Goal: Information Seeking & Learning: Learn about a topic

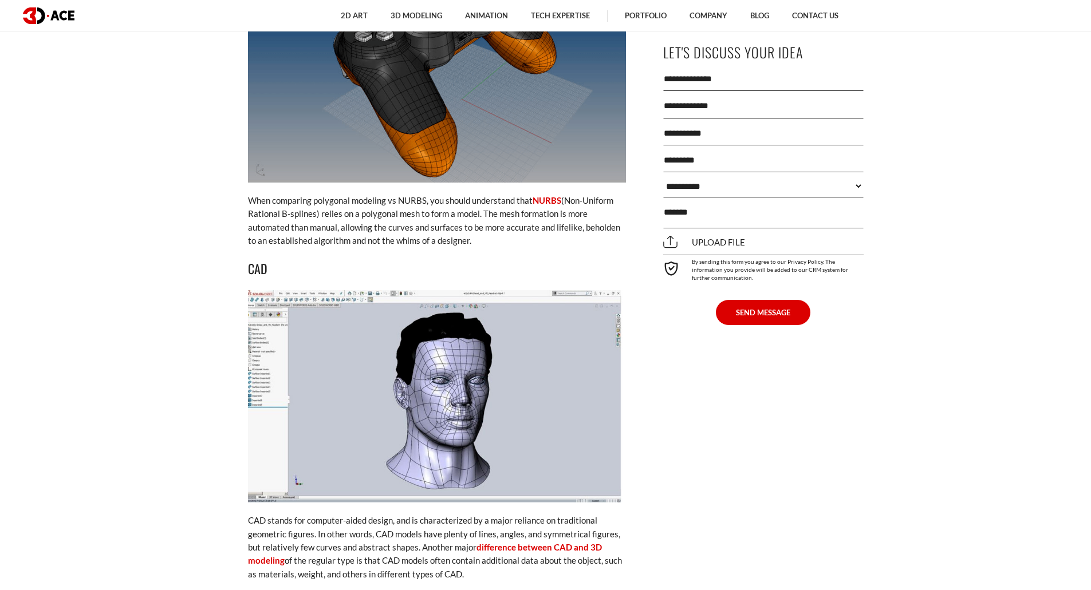
scroll to position [1775, 0]
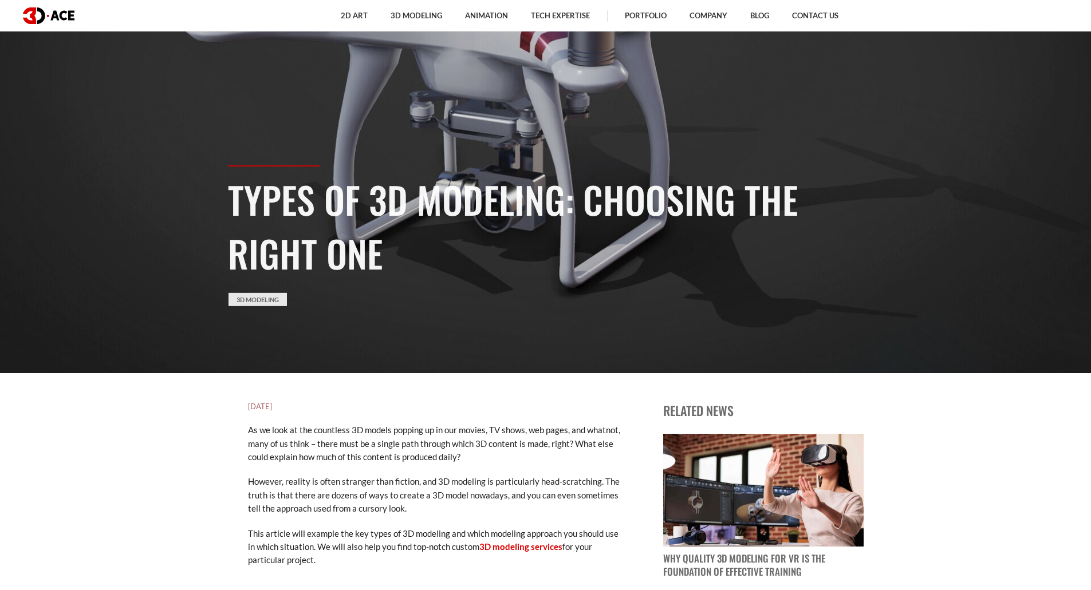
scroll to position [0, 0]
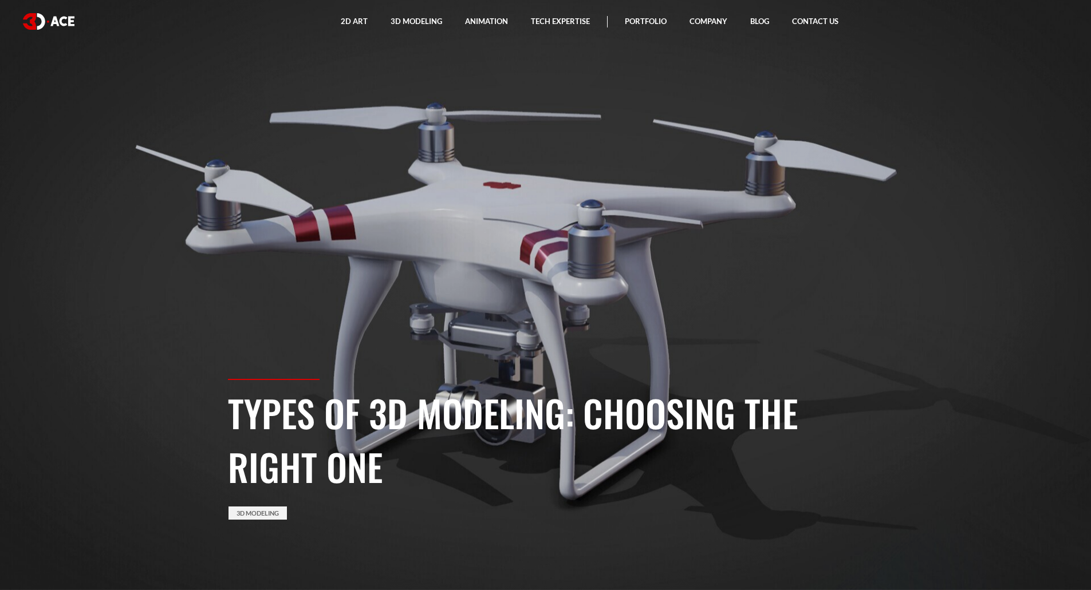
drag, startPoint x: 947, startPoint y: 77, endPoint x: 959, endPoint y: 73, distance: 12.7
click at [947, 77] on section "Types of 3D Modeling: Choosing the Right One 3D Modeling" at bounding box center [545, 295] width 1091 height 590
click at [986, 80] on section "Types of 3D Modeling: Choosing the Right One 3D Modeling" at bounding box center [545, 295] width 1091 height 590
click at [979, 157] on section "Types of 3D Modeling: Choosing the Right One 3D Modeling" at bounding box center [545, 295] width 1091 height 590
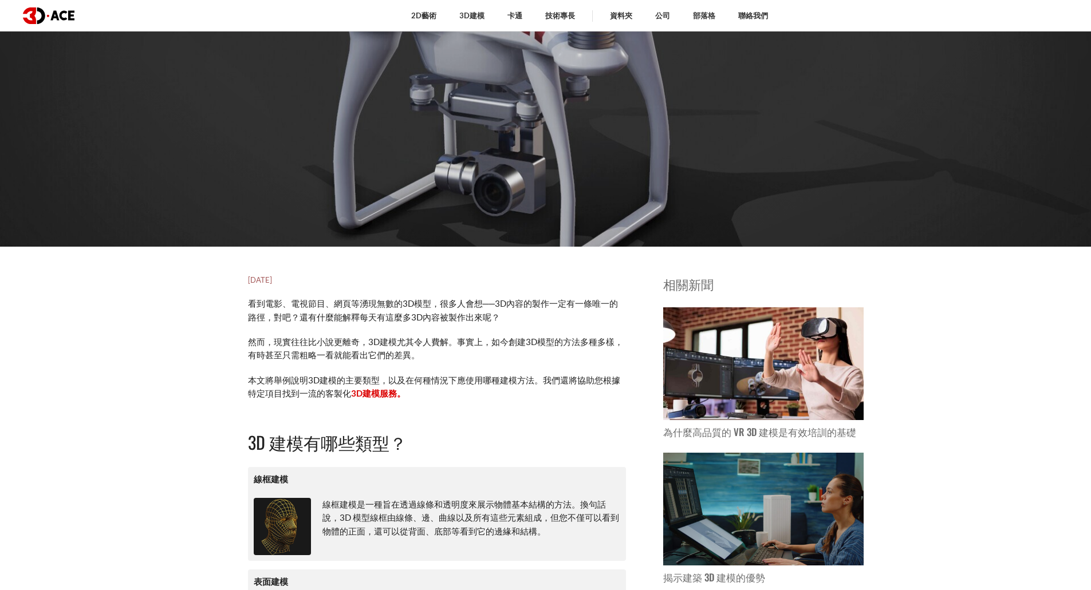
scroll to position [57, 0]
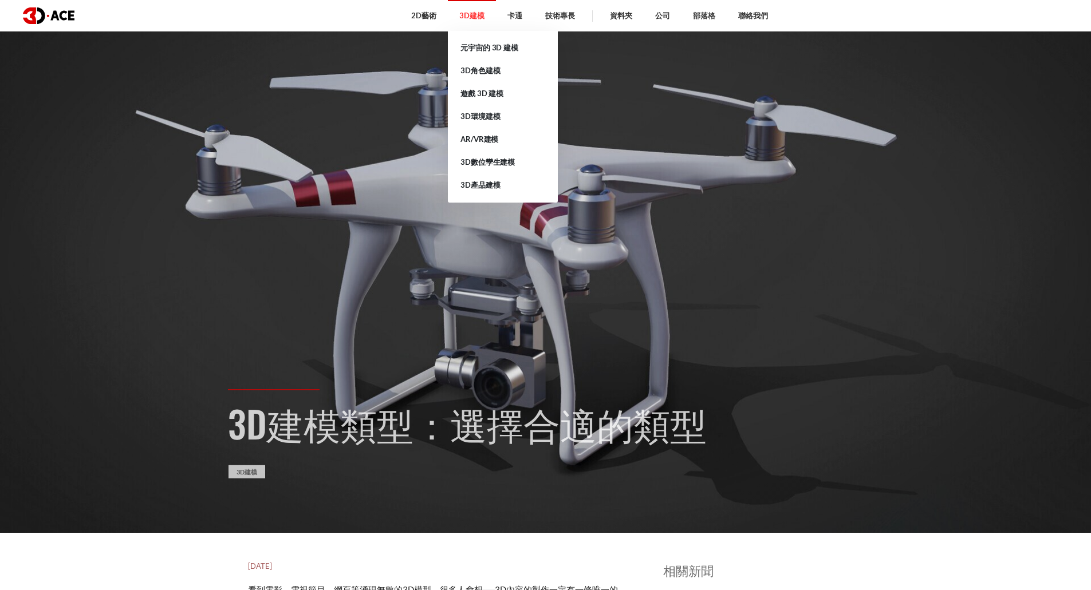
click at [471, 18] on font "3D建模" at bounding box center [471, 15] width 25 height 9
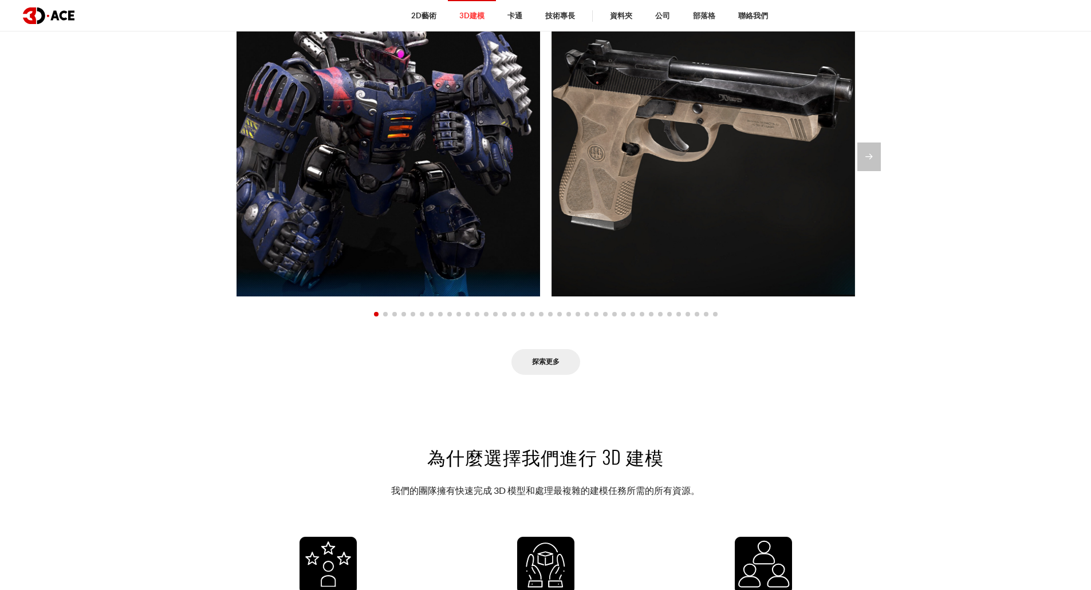
scroll to position [1031, 0]
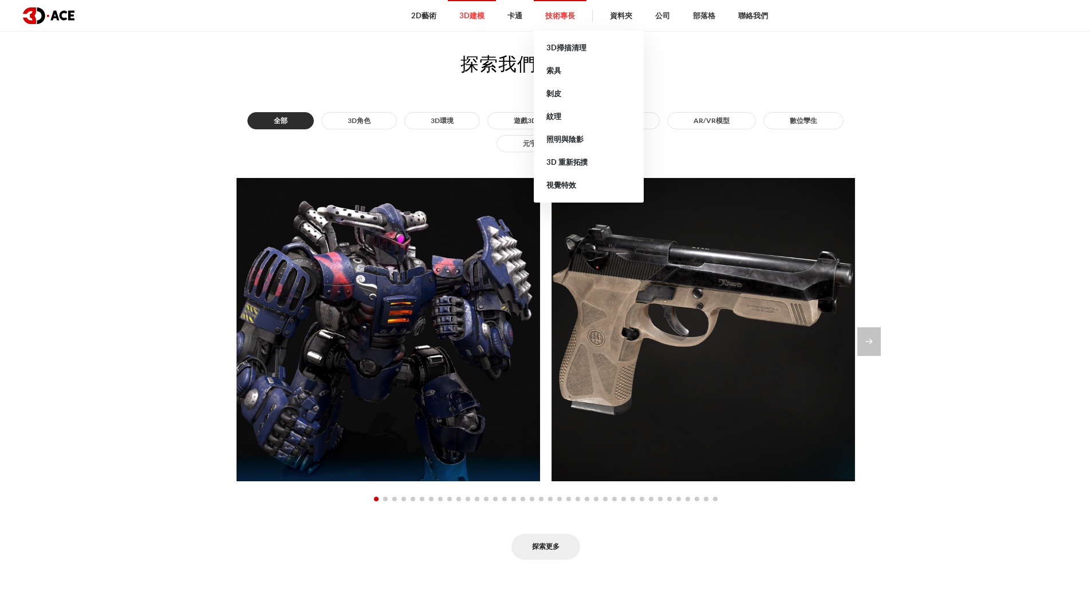
drag, startPoint x: 556, startPoint y: 14, endPoint x: 562, endPoint y: 17, distance: 6.2
click at [556, 14] on font "技術專長" at bounding box center [560, 15] width 30 height 9
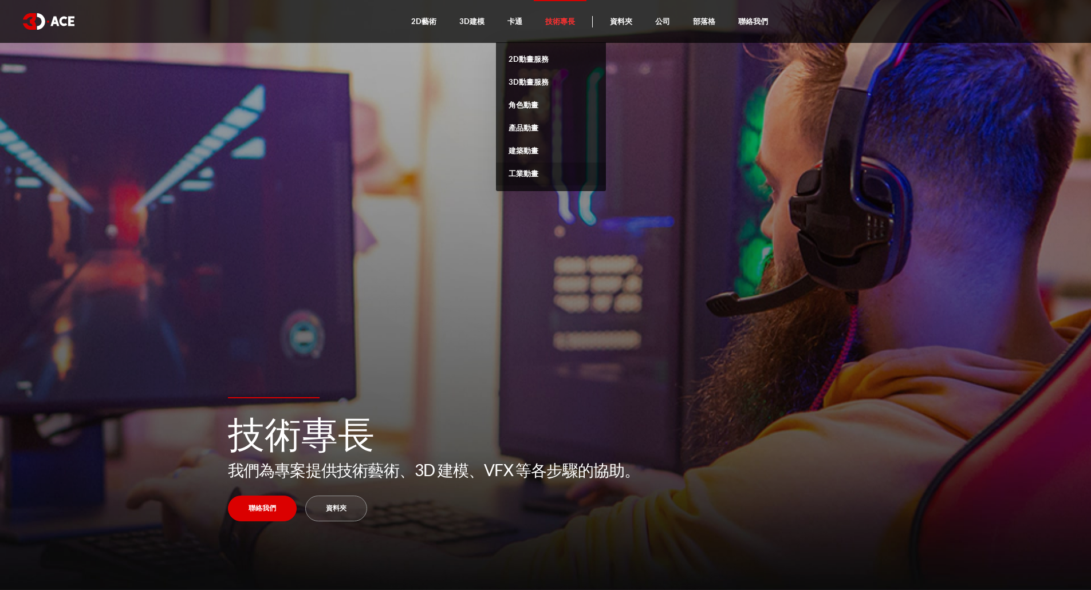
click at [516, 175] on font "工業動畫" at bounding box center [523, 173] width 29 height 9
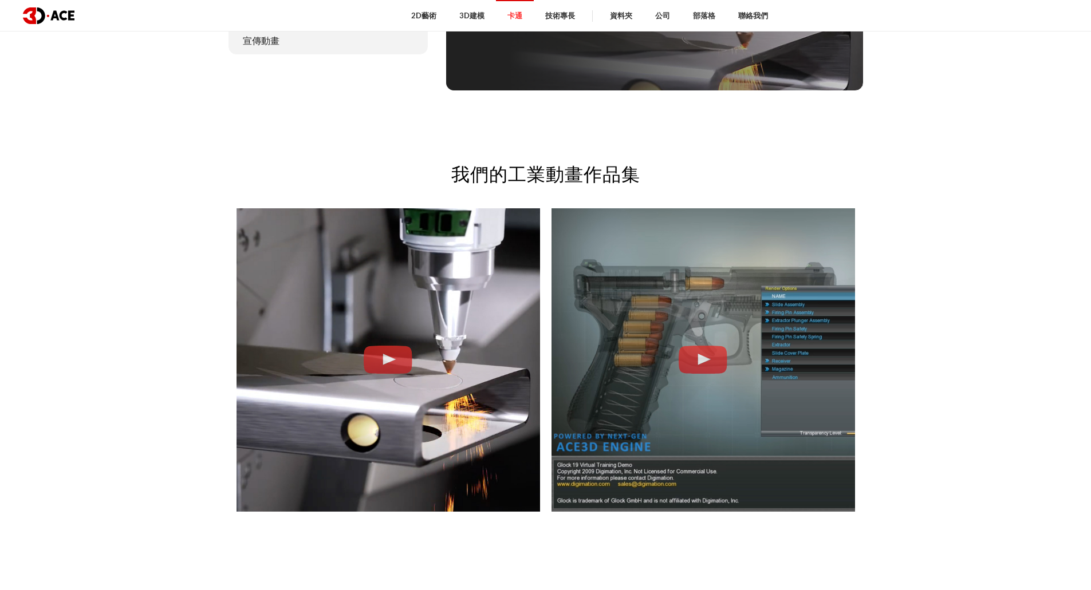
scroll to position [974, 0]
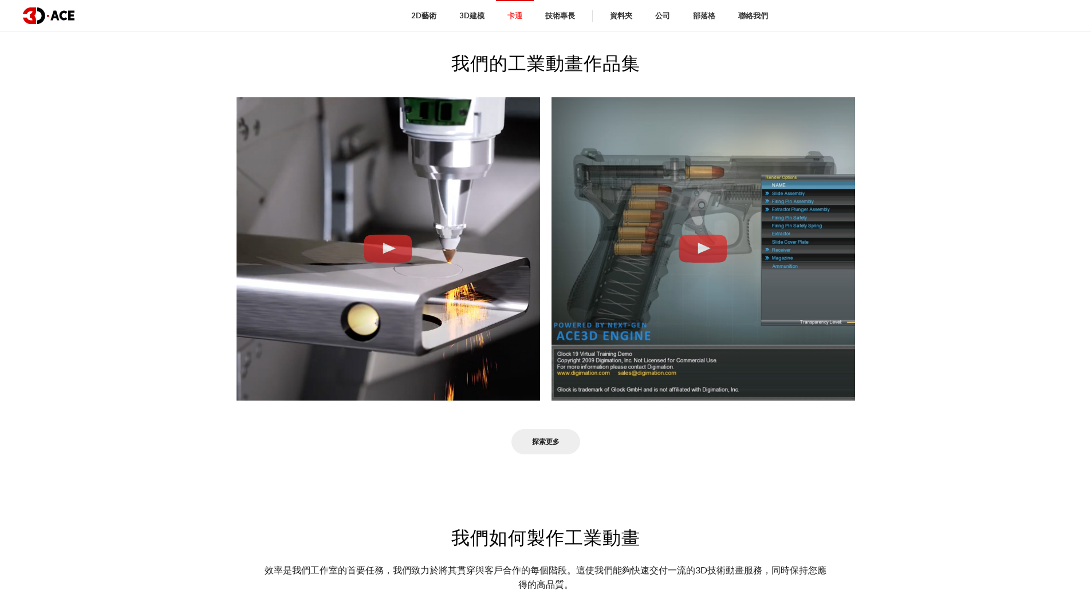
click at [984, 278] on section "我們的工業動畫作品集 管材雷射切割機 格洛克訓練 探索更多" at bounding box center [545, 251] width 1091 height 475
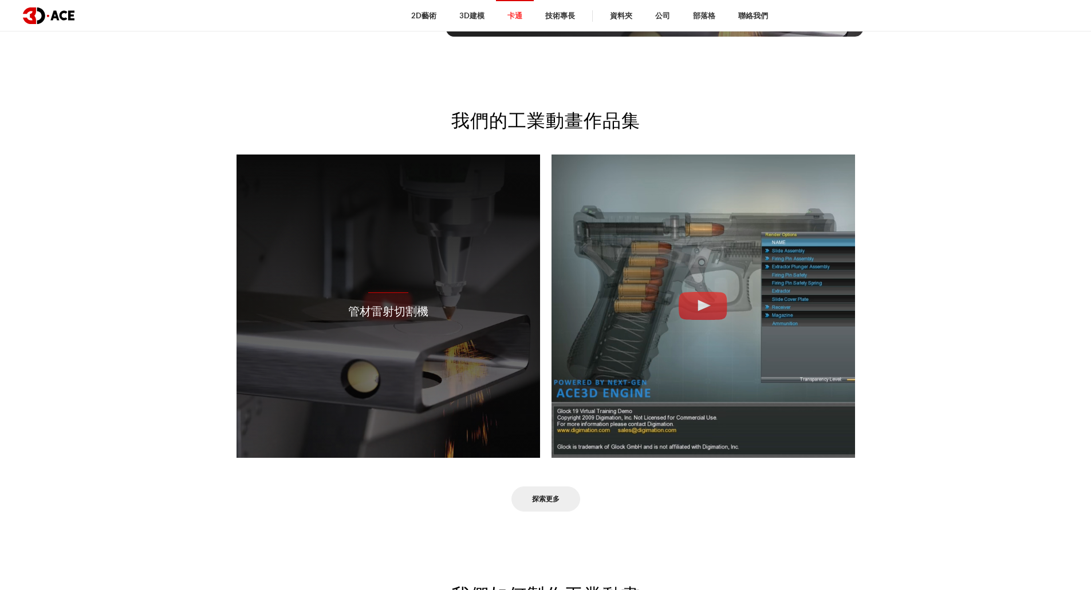
scroll to position [687, 0]
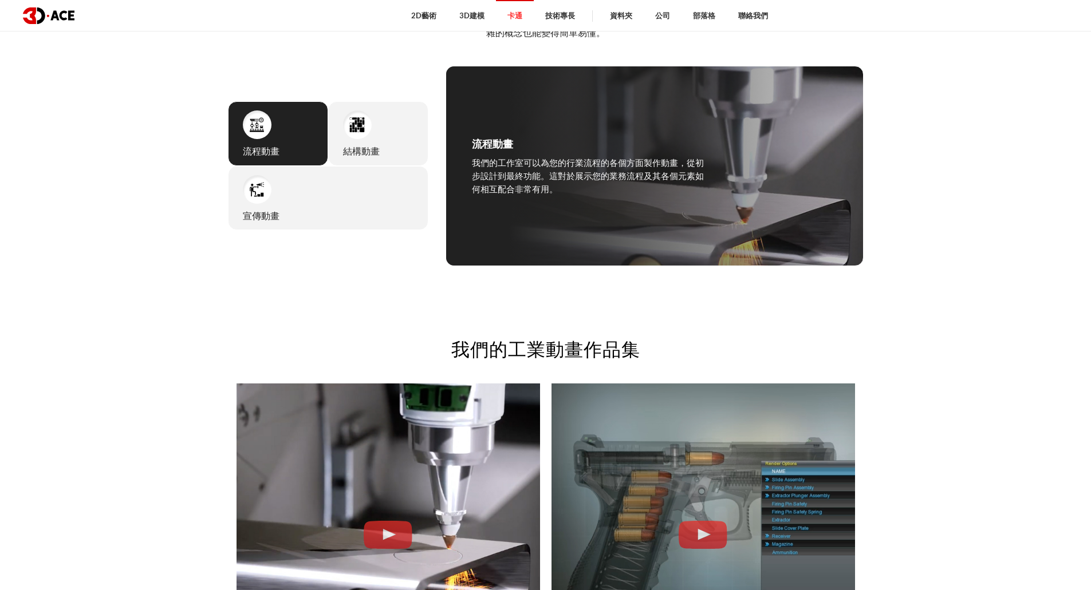
click at [126, 231] on section "我們提供的工業動畫服務 我們致力於成為工業和製造企業值得信賴的動畫合作夥伴。我們製作的2D/3D動畫能夠展現產品或設備複雜的技術和機械特性，即使是最複雜的概念…" at bounding box center [545, 119] width 1091 height 363
click at [887, 219] on section "我們提供的工業動畫服務 我們致力於成為工業和製造企業值得信賴的動畫合作夥伴。我們製作的2D/3D動畫能夠展現產品或設備複雜的技術和機械特性，即使是最複雜的概念…" at bounding box center [545, 119] width 1091 height 363
click at [364, 137] on div at bounding box center [357, 125] width 29 height 29
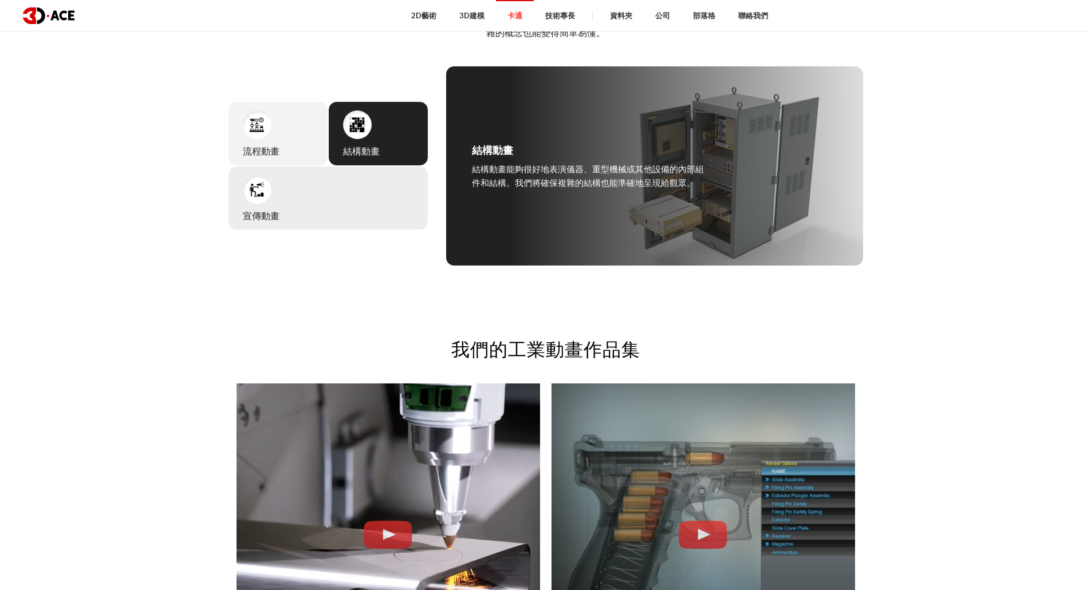
click at [277, 201] on div "宣傳動畫 如果您需要向買家、投資者和利害關係人展示任何產品、硬體或服務，我們將幫助您製作完美的動畫內容，以最佳的燈光和風格展示目標的優勢和視覺特徵。" at bounding box center [328, 198] width 200 height 65
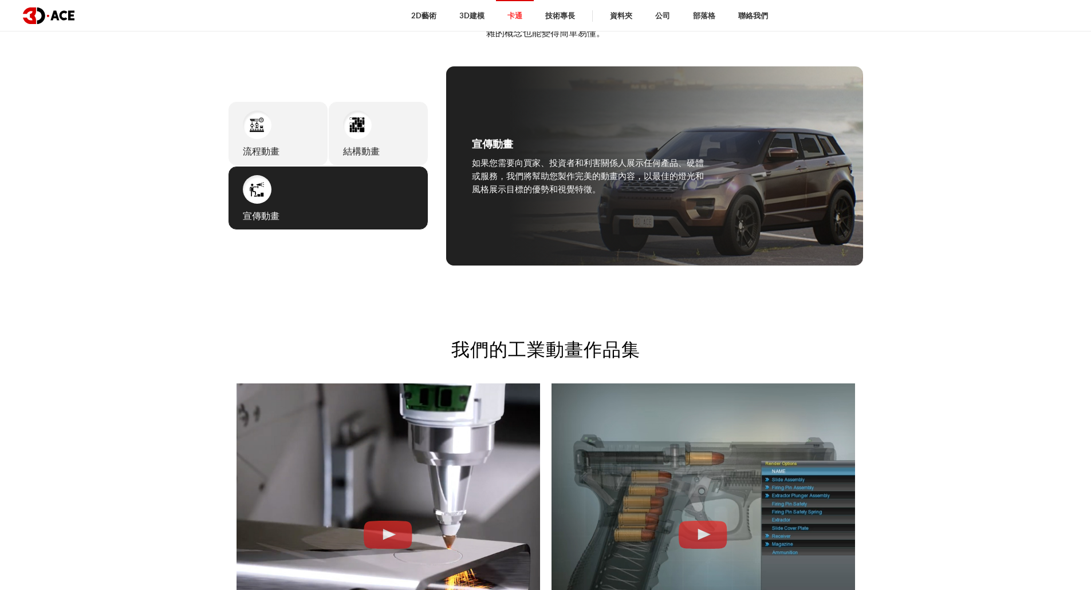
click at [948, 185] on section "我們提供的工業動畫服務 我們致力於成為工業和製造企業值得信賴的動畫合作夥伴。我們製作的2D/3D動畫能夠展現產品或設備複雜的技術和機械特性，即使是最複雜的概念…" at bounding box center [545, 119] width 1091 height 363
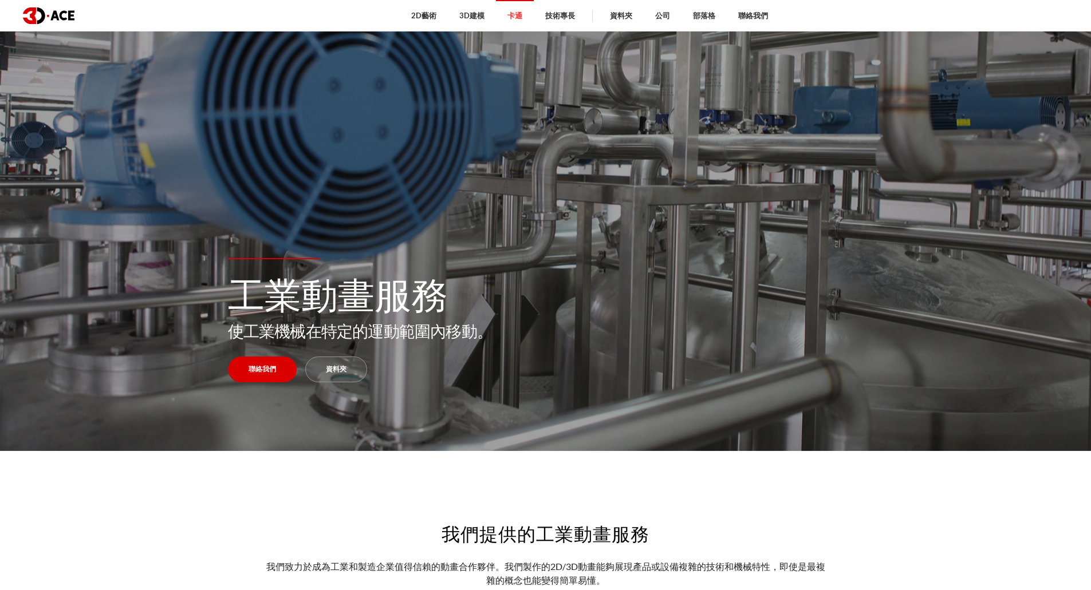
scroll to position [0, 0]
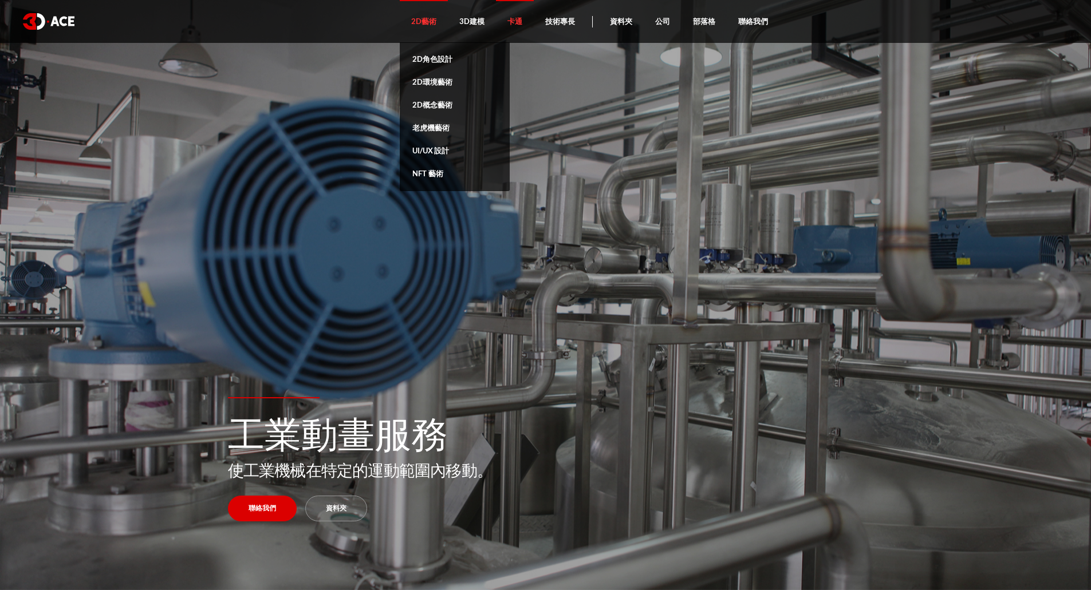
click at [429, 21] on font "2D藝術" at bounding box center [423, 21] width 25 height 9
